Goal: Find specific page/section: Find specific page/section

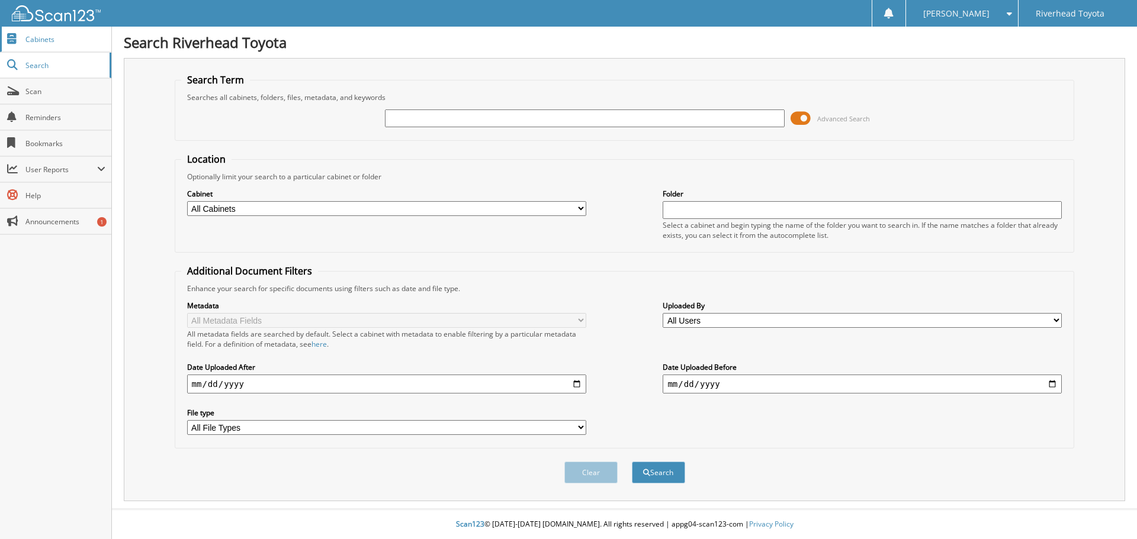
click at [54, 44] on link "Cabinets" at bounding box center [55, 39] width 111 height 25
type input "58291"
click at [632, 462] on button "Search" at bounding box center [658, 473] width 53 height 22
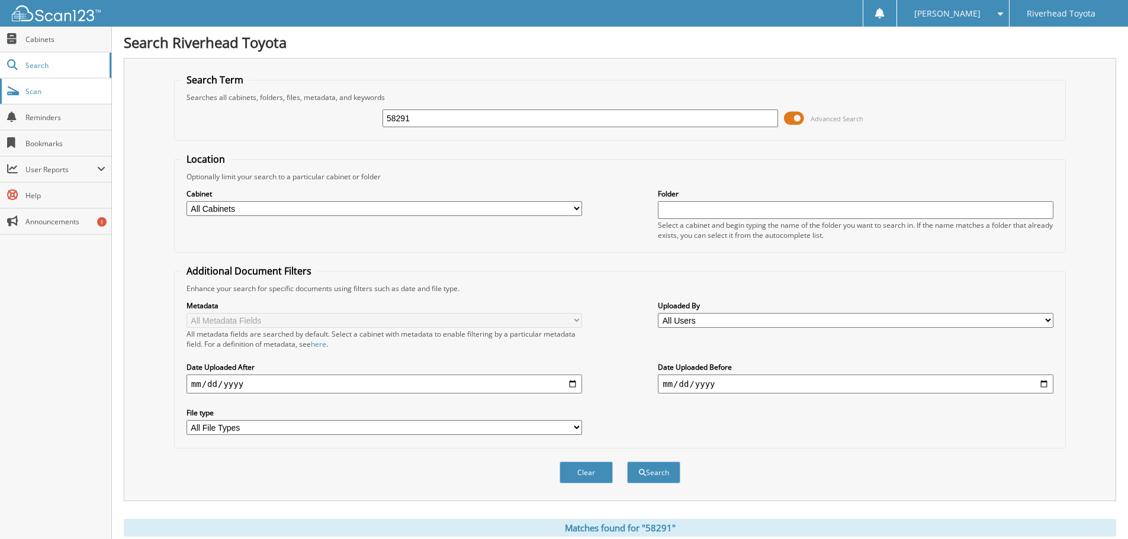
click at [26, 86] on span "Scan" at bounding box center [65, 91] width 80 height 10
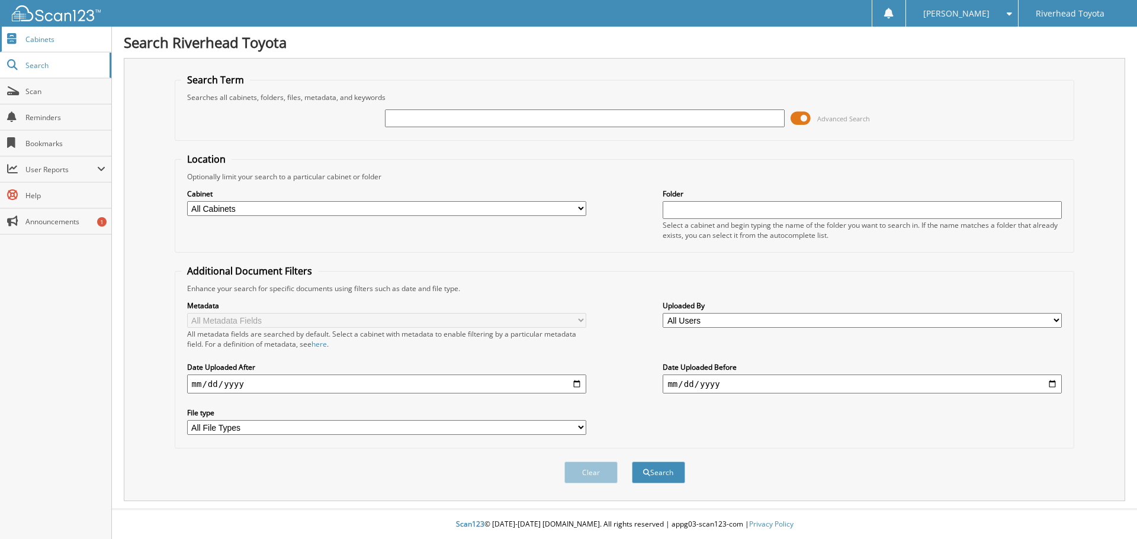
click at [15, 43] on span at bounding box center [12, 39] width 11 height 11
